Goal: Navigation & Orientation: Find specific page/section

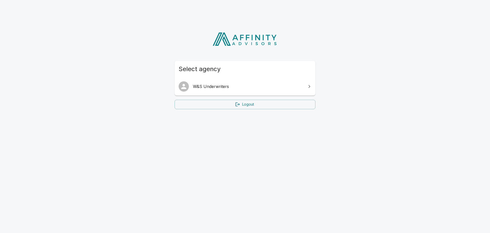
click at [218, 86] on span "W&S Underwriters" at bounding box center [248, 86] width 110 height 6
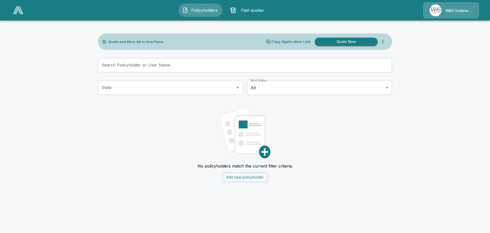
click at [446, 13] on div "W&S Underwriters" at bounding box center [451, 10] width 56 height 16
click at [17, 10] on img at bounding box center [18, 10] width 10 height 8
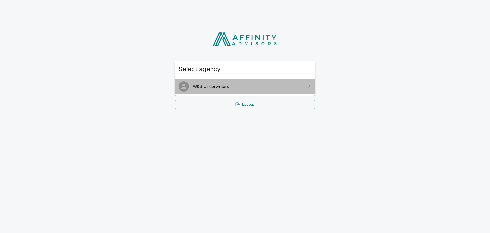
click at [222, 87] on span "W&S Underwriters" at bounding box center [248, 86] width 110 height 6
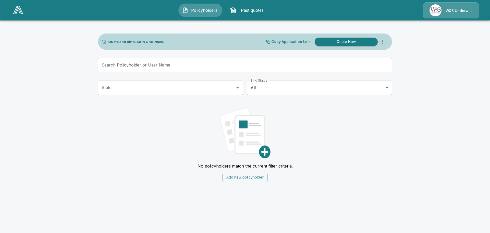
click at [384, 39] on icon "more" at bounding box center [383, 42] width 6 height 6
click at [384, 40] on icon "more" at bounding box center [383, 42] width 6 height 6
click at [462, 14] on div "W&S Underwriters" at bounding box center [451, 10] width 56 height 16
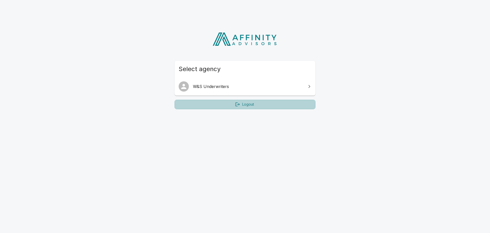
click at [242, 104] on link "Logout" at bounding box center [245, 104] width 141 height 9
